Goal: Transaction & Acquisition: Purchase product/service

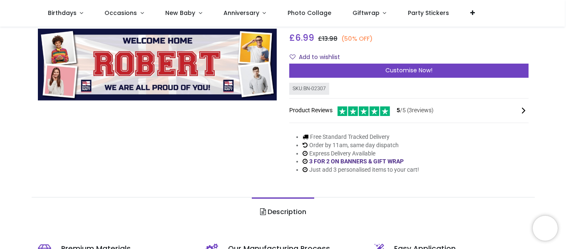
scroll to position [42, 0]
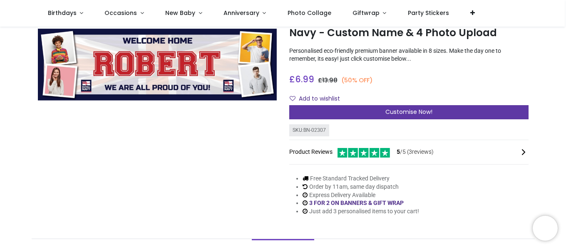
click at [442, 112] on div "Customise Now!" at bounding box center [408, 112] width 239 height 14
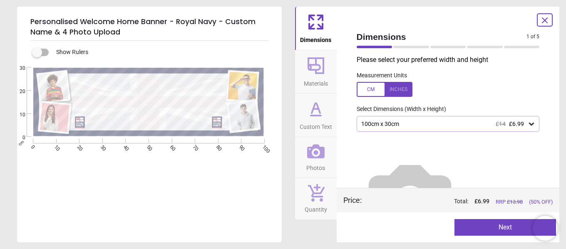
click at [527, 123] on icon at bounding box center [531, 124] width 8 height 8
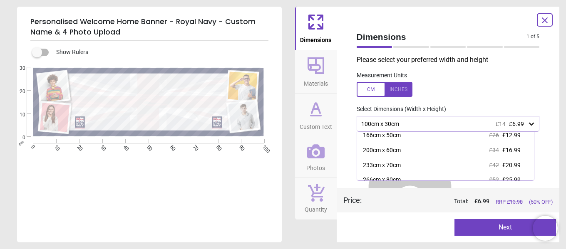
scroll to position [17, 0]
click at [534, 178] on div "100cm x 30cm £14 £6.99 133cm x 40cm £20 £9.99 166cm x 50cm £26 £12.99 200cm x 6…" at bounding box center [445, 156] width 178 height 49
click at [407, 87] on div at bounding box center [384, 89] width 56 height 15
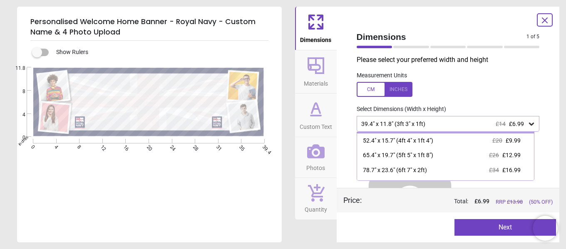
scroll to position [0, 0]
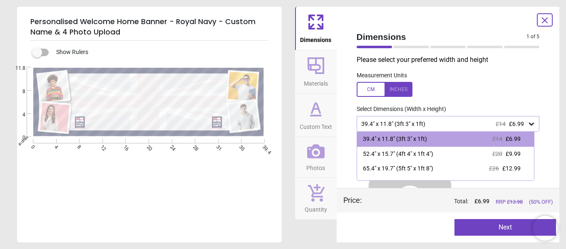
click at [359, 89] on div at bounding box center [384, 89] width 56 height 15
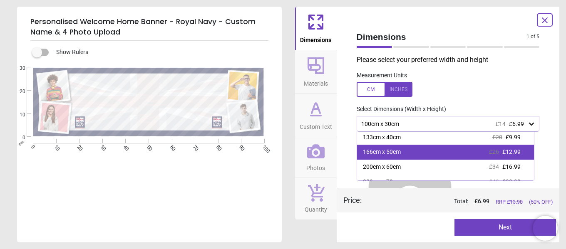
click at [518, 156] on div "166cm x 50cm £26 £12.99" at bounding box center [445, 152] width 177 height 15
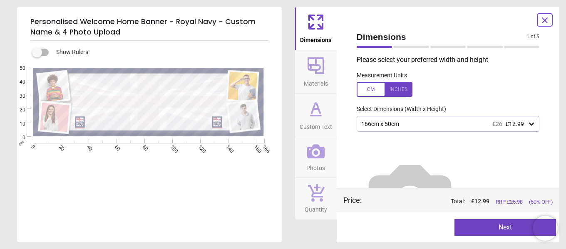
click at [508, 225] on button "Next" at bounding box center [504, 227] width 101 height 17
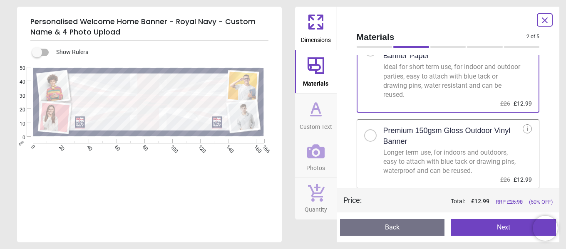
scroll to position [38, 0]
click at [376, 138] on div at bounding box center [373, 132] width 19 height 17
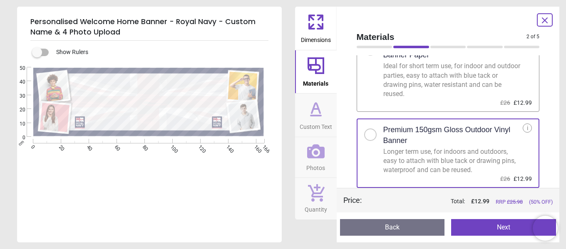
click at [497, 227] on button "Next" at bounding box center [503, 227] width 105 height 17
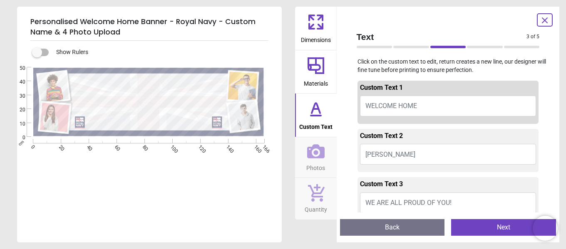
click at [398, 152] on button "ROBERT" at bounding box center [448, 154] width 176 height 21
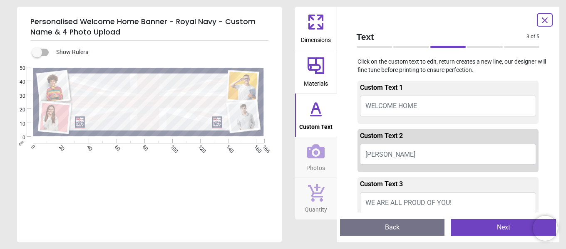
click at [389, 155] on button "ROBERT" at bounding box center [448, 154] width 176 height 21
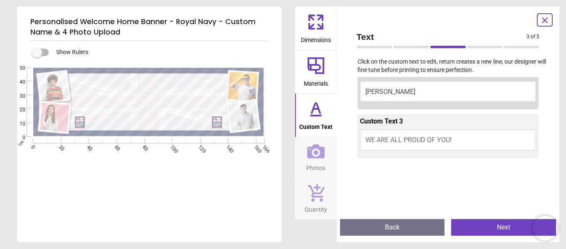
scroll to position [83, 0]
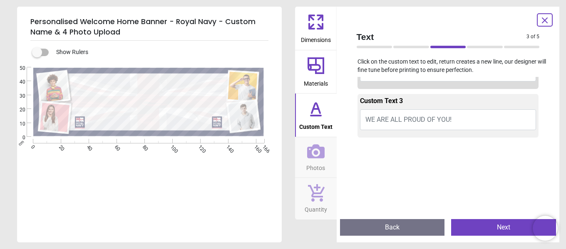
type textarea "******"
click at [501, 219] on button "Next" at bounding box center [503, 227] width 105 height 17
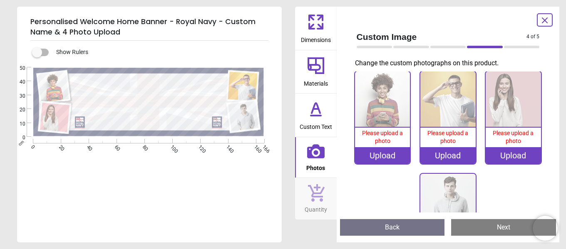
scroll to position [0, 0]
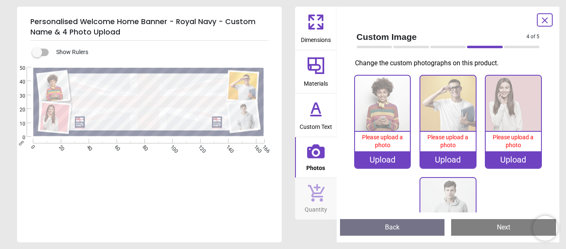
click at [494, 186] on div "0% Please upload a photo Upload 0% Please upload a photo Upload 0% Please uploa…" at bounding box center [448, 177] width 196 height 205
click at [384, 158] on div "Upload" at bounding box center [382, 159] width 55 height 17
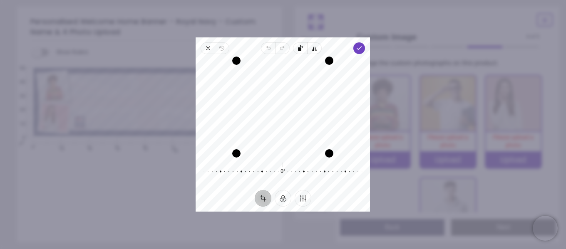
drag, startPoint x: 284, startPoint y: 97, endPoint x: 280, endPoint y: 121, distance: 24.5
click at [280, 121] on div "Recenter" at bounding box center [282, 107] width 161 height 93
click at [360, 48] on polyline "button" at bounding box center [359, 48] width 5 height 3
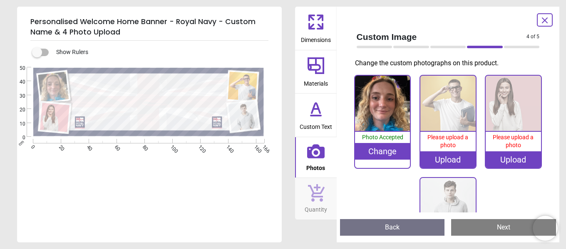
click at [435, 158] on div "Upload" at bounding box center [447, 159] width 55 height 17
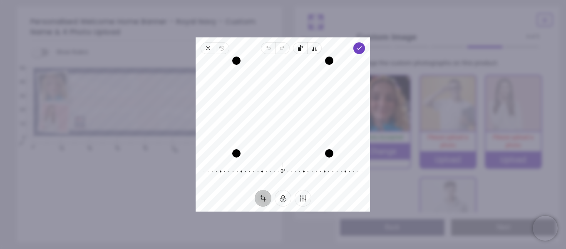
drag, startPoint x: 284, startPoint y: 95, endPoint x: 282, endPoint y: 107, distance: 12.5
click at [282, 107] on div "Recenter" at bounding box center [282, 107] width 161 height 93
click at [364, 47] on span "Done" at bounding box center [360, 48] width 12 height 12
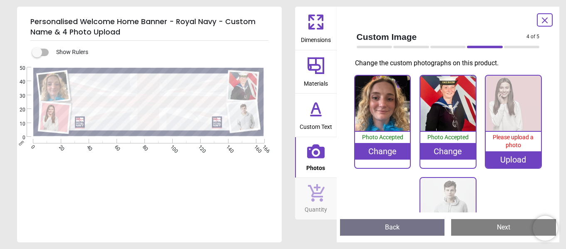
scroll to position [42, 0]
click at [507, 156] on div "Upload" at bounding box center [512, 159] width 55 height 17
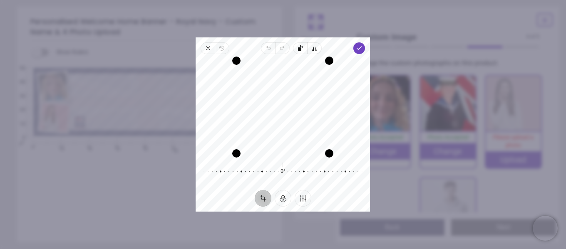
click at [274, 114] on div "Recenter" at bounding box center [282, 107] width 161 height 93
click at [206, 48] on icon "button" at bounding box center [208, 48] width 7 height 7
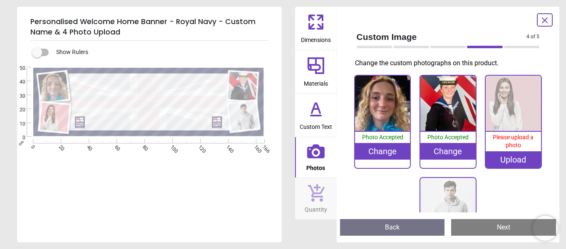
click at [502, 156] on div "Upload" at bounding box center [512, 159] width 55 height 17
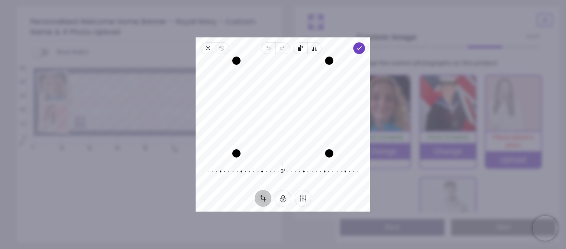
drag, startPoint x: 257, startPoint y: 140, endPoint x: 250, endPoint y: 121, distance: 20.5
click at [250, 121] on div "Recenter" at bounding box center [282, 107] width 161 height 93
click at [357, 49] on icon "button" at bounding box center [359, 48] width 7 height 7
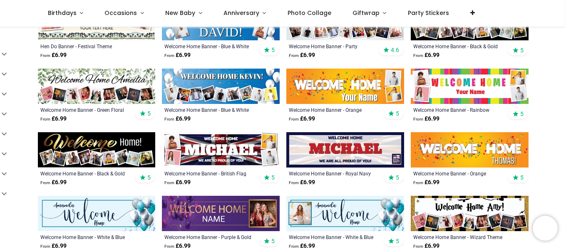
scroll to position [333, 0]
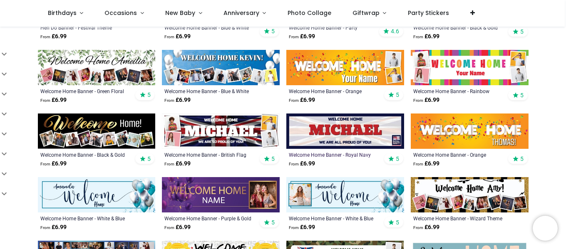
click at [335, 154] on div "Welcome Home Banner - Royal Navy" at bounding box center [334, 154] width 90 height 7
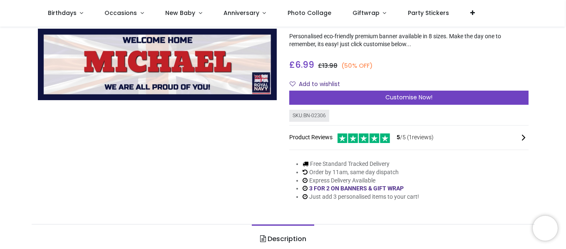
scroll to position [42, 0]
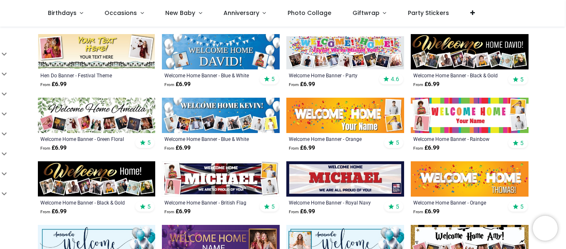
scroll to position [333, 0]
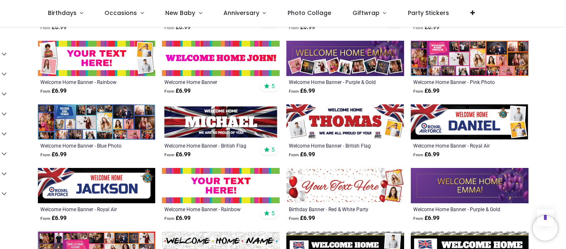
scroll to position [582, 0]
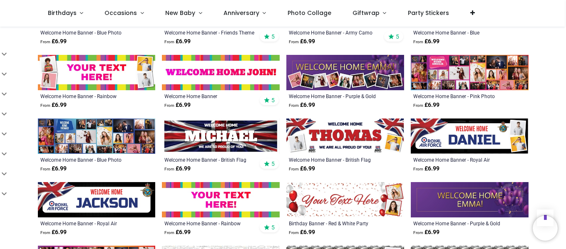
click at [242, 139] on img at bounding box center [221, 136] width 118 height 35
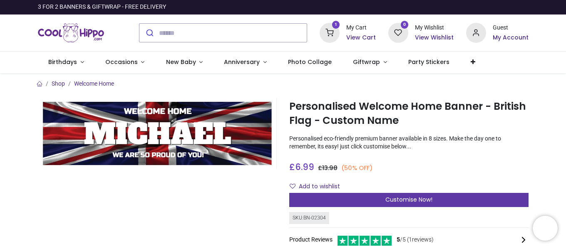
click at [424, 201] on span "Customise Now!" at bounding box center [408, 199] width 47 height 8
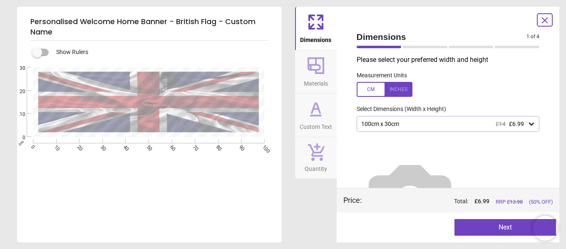
click at [529, 126] on icon at bounding box center [531, 124] width 8 height 8
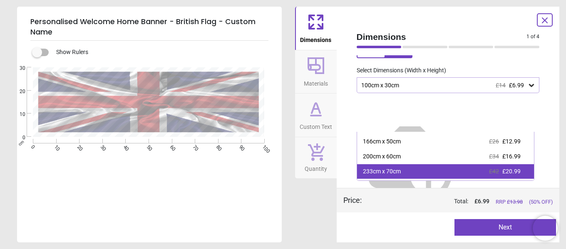
scroll to position [42, 0]
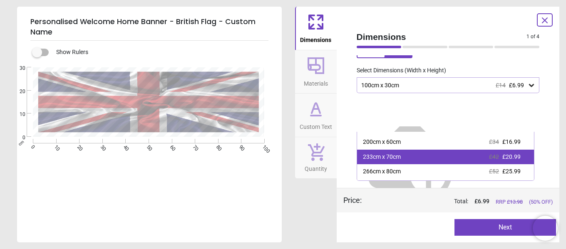
click at [467, 158] on div "233cm x 70cm £42 £20.99" at bounding box center [445, 157] width 177 height 15
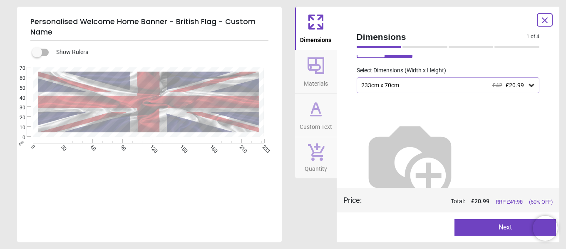
click at [508, 228] on button "Next" at bounding box center [504, 227] width 101 height 17
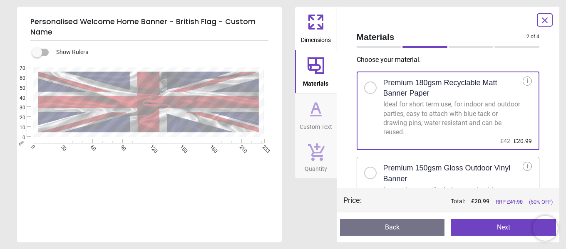
click at [374, 173] on div at bounding box center [370, 173] width 12 height 12
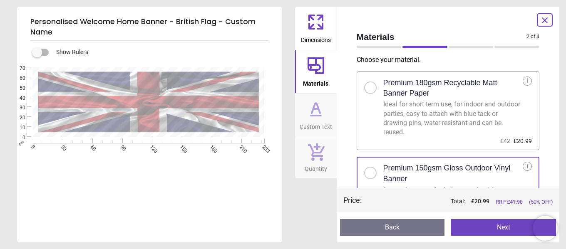
click at [516, 227] on button "Next" at bounding box center [503, 227] width 105 height 17
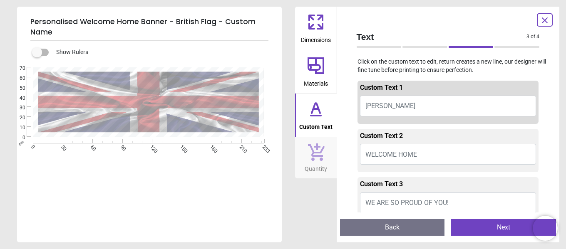
click at [401, 102] on button "MICHAEL" at bounding box center [448, 106] width 176 height 21
type textarea "******"
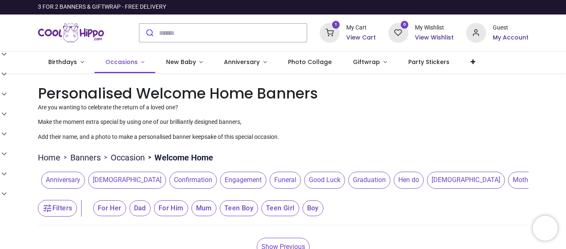
click at [131, 60] on span "Occasions" at bounding box center [121, 62] width 32 height 8
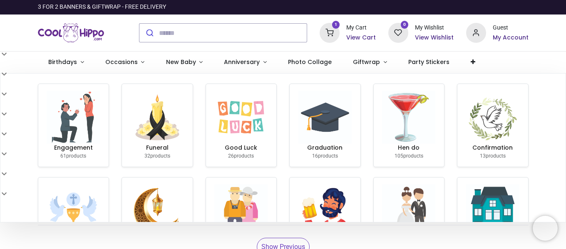
click at [359, 37] on h6 "View Cart" at bounding box center [361, 38] width 30 height 8
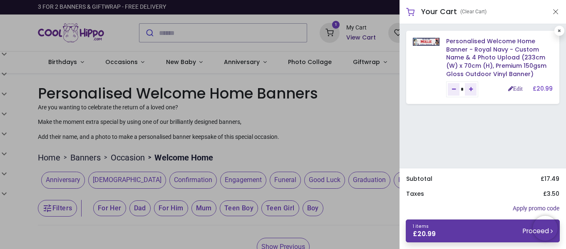
click at [492, 227] on link "1 items £ 20.99 Proceed" at bounding box center [483, 231] width 154 height 23
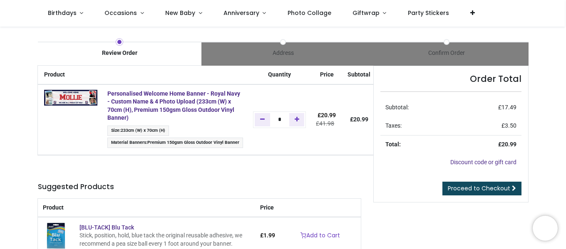
scroll to position [42, 0]
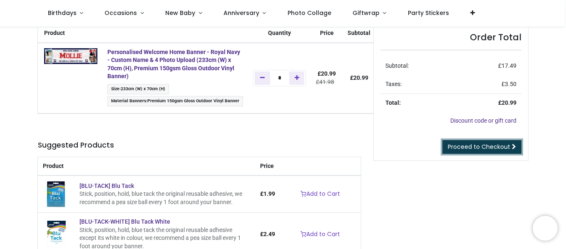
click at [499, 150] on span "Proceed to Checkout" at bounding box center [479, 147] width 62 height 8
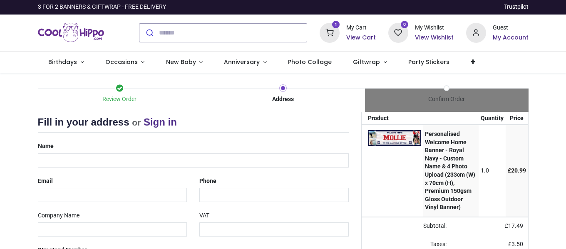
select select "***"
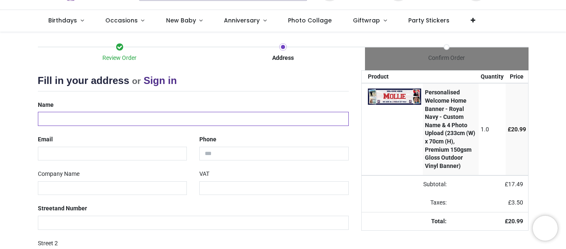
click at [65, 123] on input "text" at bounding box center [193, 119] width 311 height 14
type input "**********"
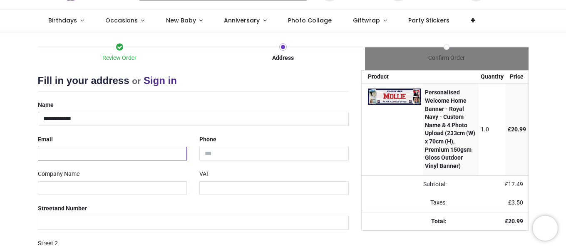
type input "**********"
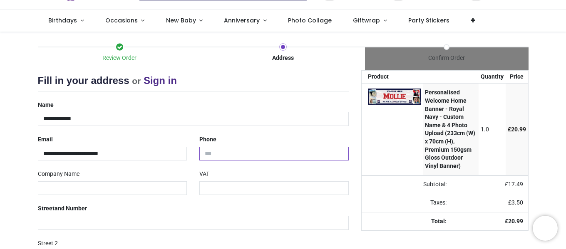
type input "**********"
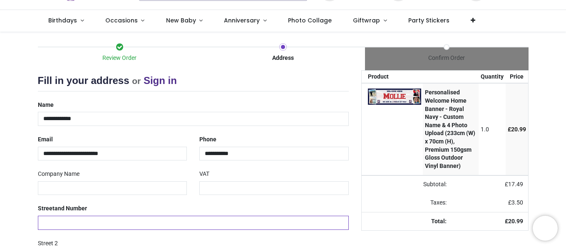
type input "*"
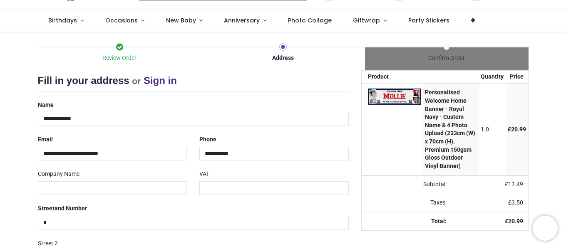
type input "**********"
type input "********"
select select "***"
click at [214, 121] on input "**********" at bounding box center [193, 119] width 311 height 14
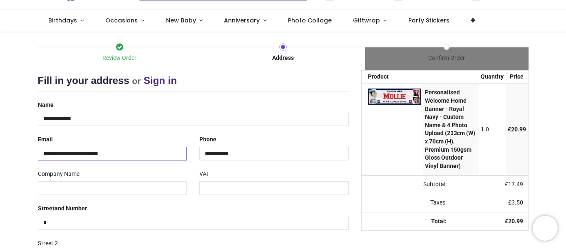
click at [128, 153] on input "**********" at bounding box center [112, 154] width 149 height 14
type input "**********"
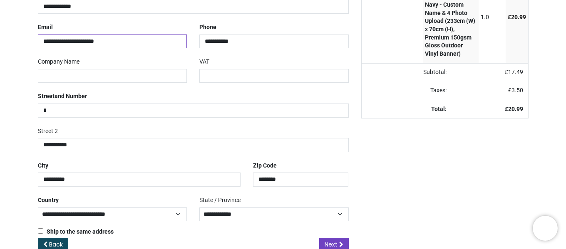
scroll to position [173, 0]
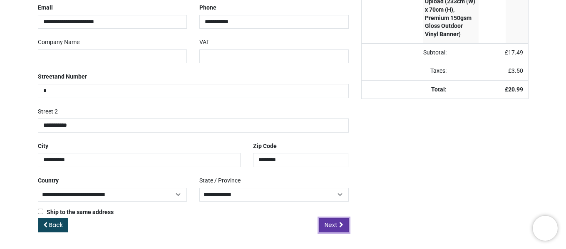
click at [337, 224] on link "Next" at bounding box center [334, 225] width 30 height 14
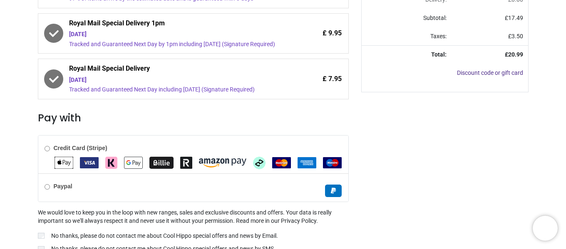
scroll to position [265, 0]
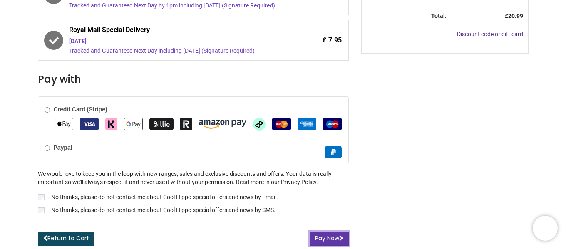
click at [336, 237] on button "Pay Now" at bounding box center [328, 239] width 39 height 14
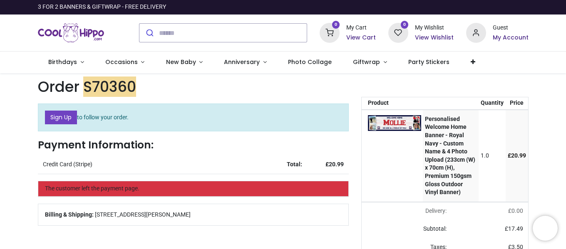
click at [336, 192] on div "The customer left the payment page." at bounding box center [193, 188] width 310 height 15
click at [312, 222] on div "Billing & Shipping: 5, WELLS CLOSE, BRIDGNORTH, Shropshire, WV16 5JQ, United Ki…" at bounding box center [193, 215] width 310 height 22
click at [57, 117] on link "Sign Up" at bounding box center [61, 118] width 32 height 14
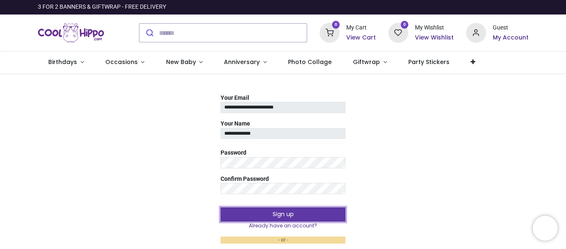
click at [270, 214] on button "Sign up" at bounding box center [282, 215] width 125 height 14
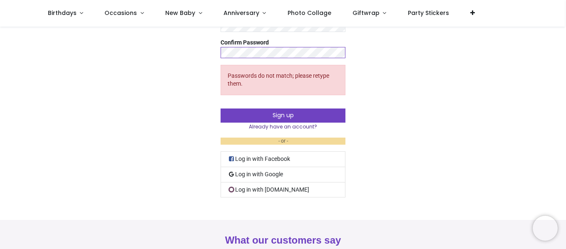
scroll to position [125, 0]
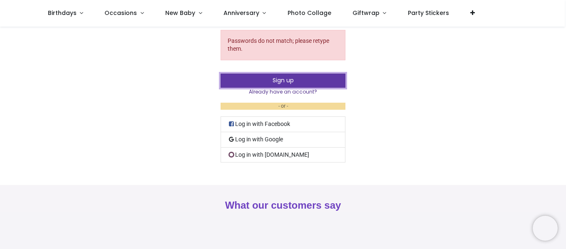
click at [302, 83] on button "Sign up" at bounding box center [282, 81] width 125 height 14
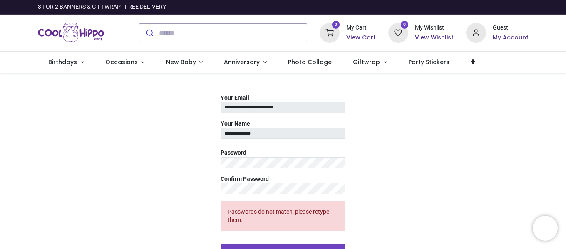
click at [394, 189] on div "**********" at bounding box center [283, 215] width 566 height 242
click at [387, 191] on div "**********" at bounding box center [283, 215] width 566 height 242
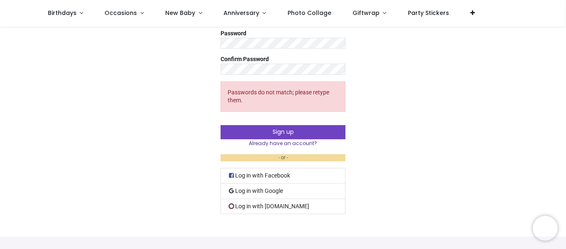
scroll to position [83, 0]
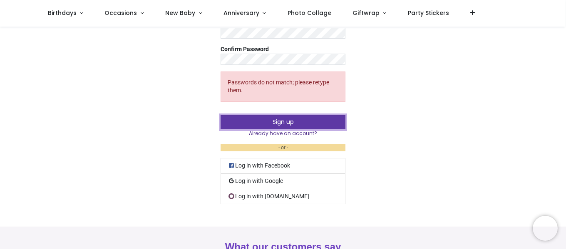
click at [339, 127] on button "Sign up" at bounding box center [282, 122] width 125 height 14
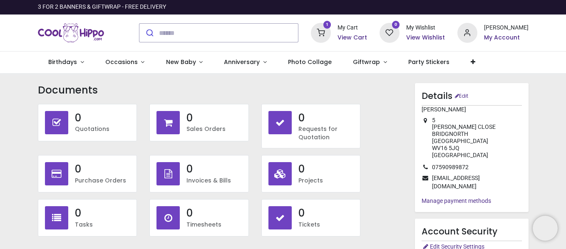
type input "**********"
click at [364, 40] on h6 "View Cart" at bounding box center [352, 38] width 30 height 8
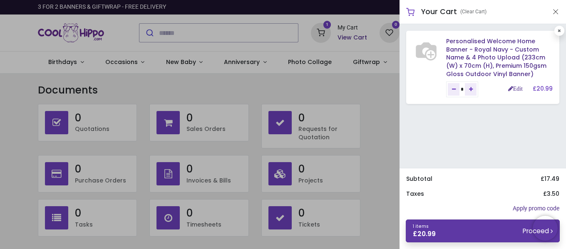
click at [454, 228] on link "1 items £ 20.99 Proceed" at bounding box center [483, 231] width 154 height 23
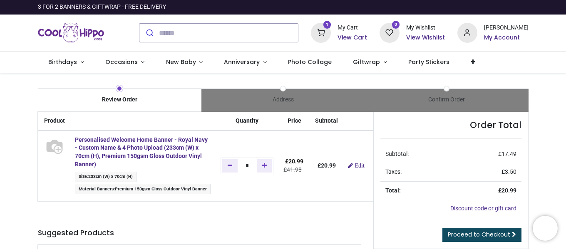
type input "**********"
click at [499, 232] on span "Proceed to Checkout" at bounding box center [479, 234] width 62 height 8
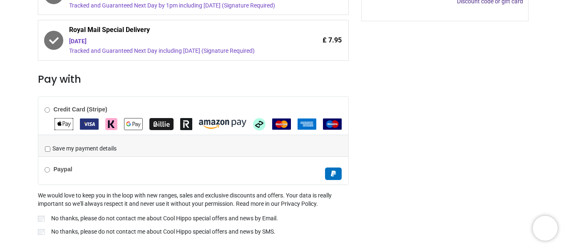
scroll to position [287, 0]
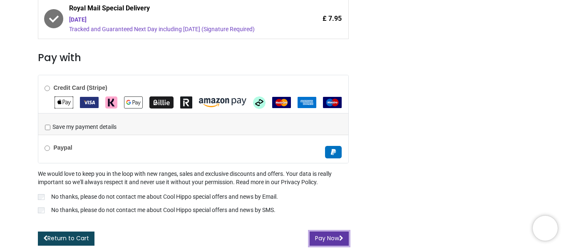
click at [338, 237] on button "Pay Now" at bounding box center [328, 239] width 39 height 14
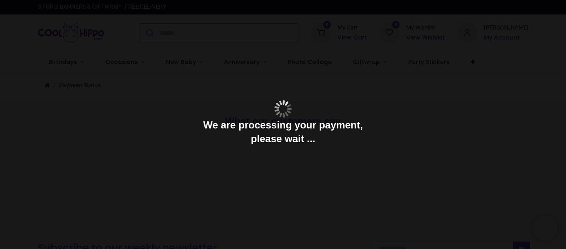
type input "**********"
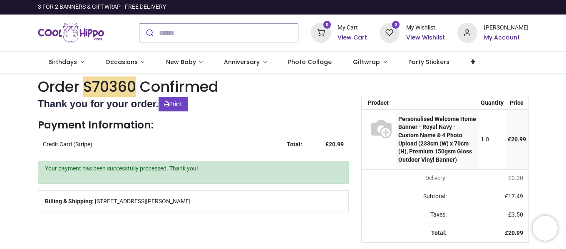
type input "**********"
